Goal: Entertainment & Leisure: Consume media (video, audio)

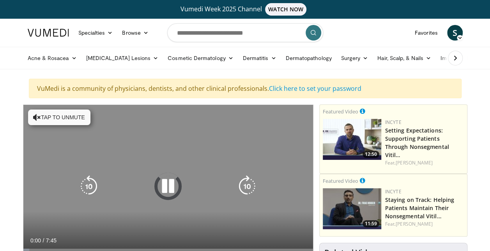
click at [247, 181] on icon "Video Player" at bounding box center [247, 187] width 22 height 22
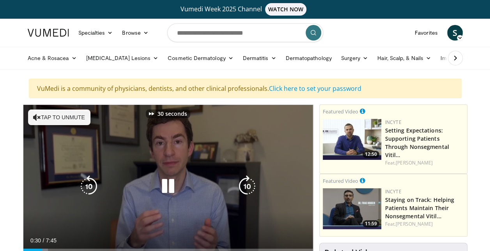
click at [247, 181] on icon "Video Player" at bounding box center [247, 187] width 22 height 22
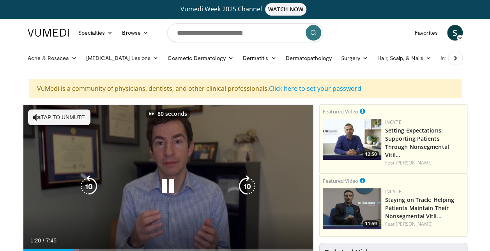
click at [247, 181] on icon "Video Player" at bounding box center [247, 187] width 22 height 22
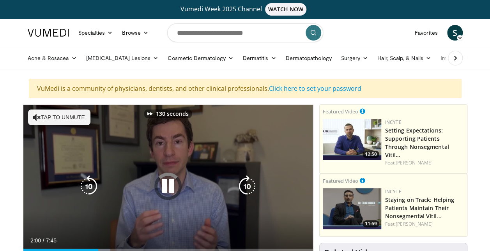
click at [247, 181] on icon "Video Player" at bounding box center [247, 187] width 22 height 22
click at [76, 122] on button "Tap to unmute" at bounding box center [59, 118] width 62 height 16
